Goal: Book appointment/travel/reservation

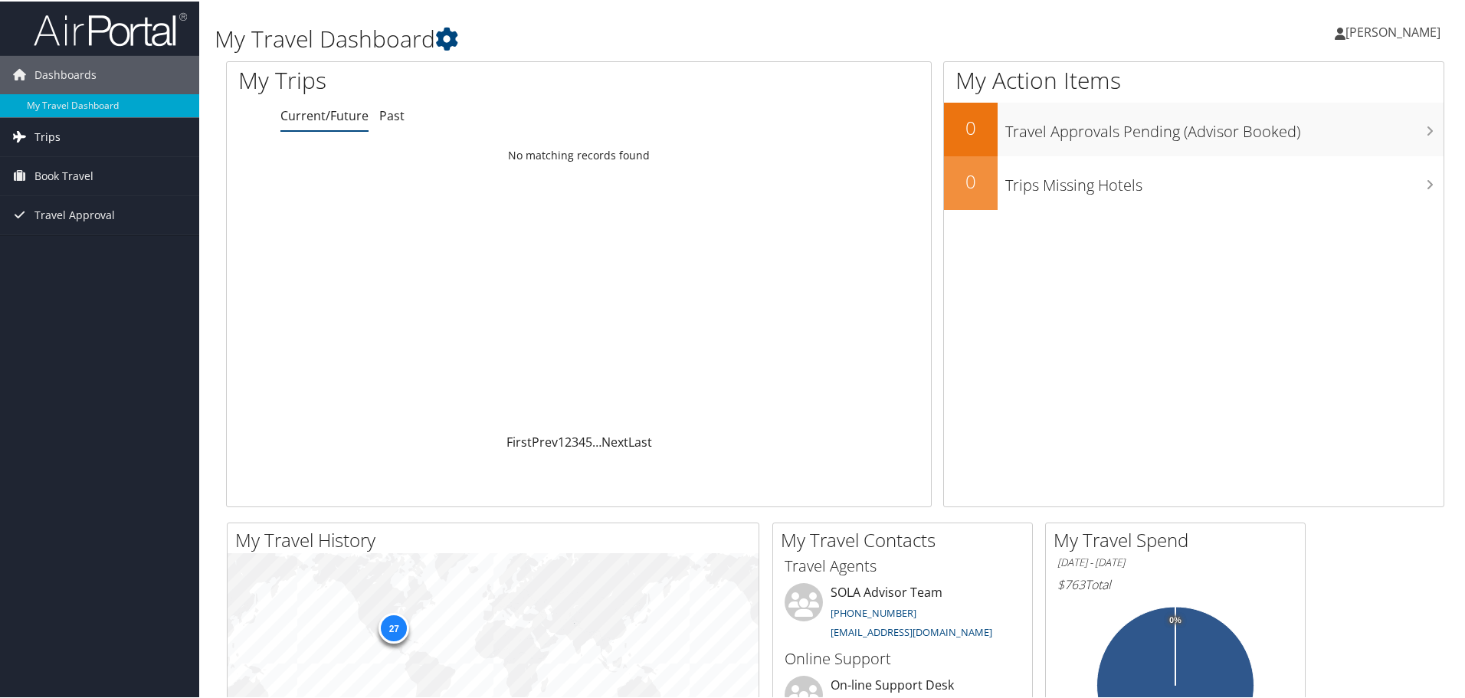
click at [60, 142] on link "Trips" at bounding box center [99, 135] width 199 height 38
click at [92, 160] on link "Current/Future Trips" at bounding box center [99, 166] width 199 height 23
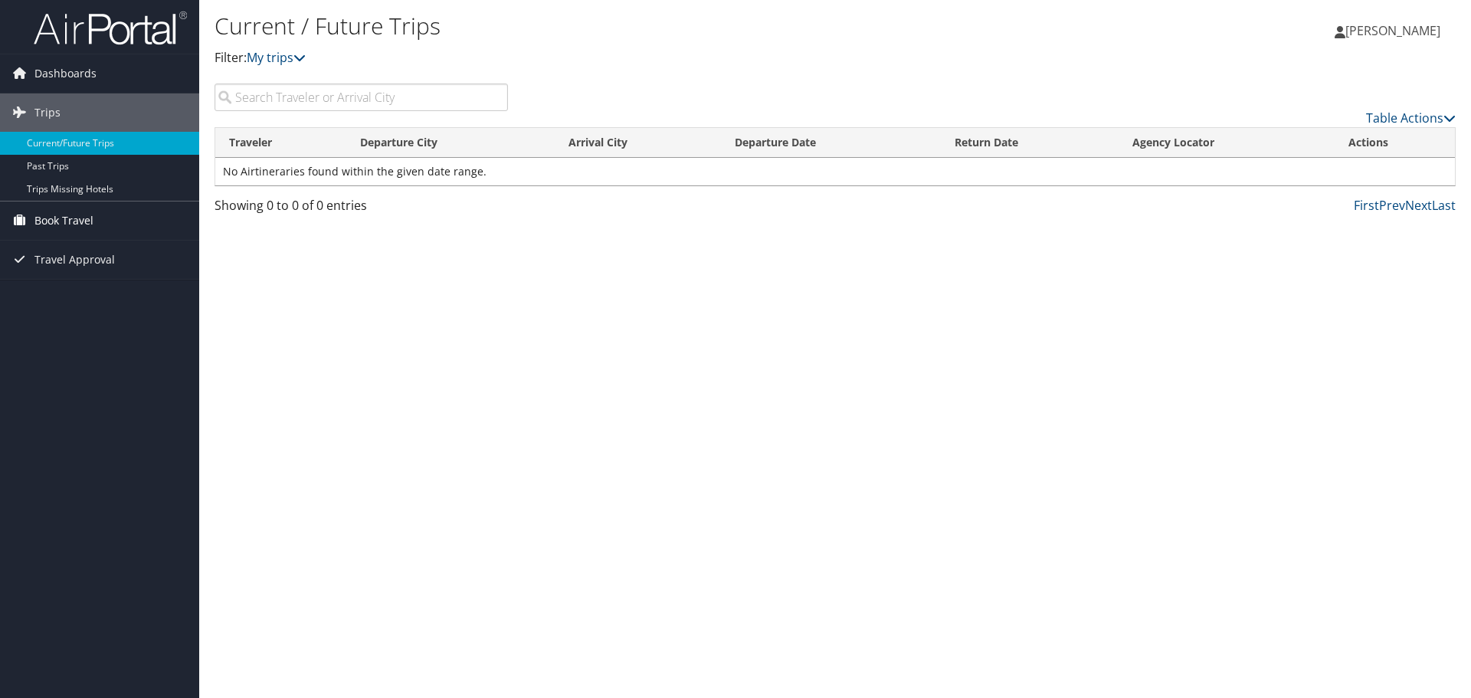
click at [67, 213] on span "Book Travel" at bounding box center [63, 220] width 59 height 38
click at [79, 267] on link "Book/Manage Online Trips" at bounding box center [99, 274] width 199 height 23
